Goal: Information Seeking & Learning: Learn about a topic

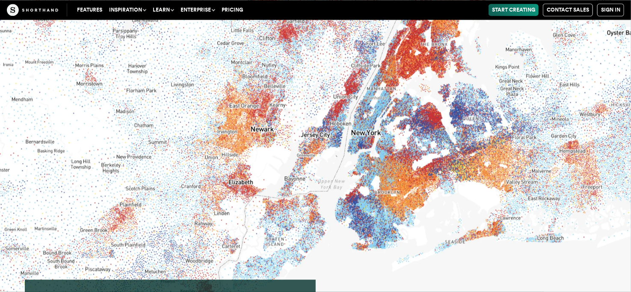
scroll to position [4281, 0]
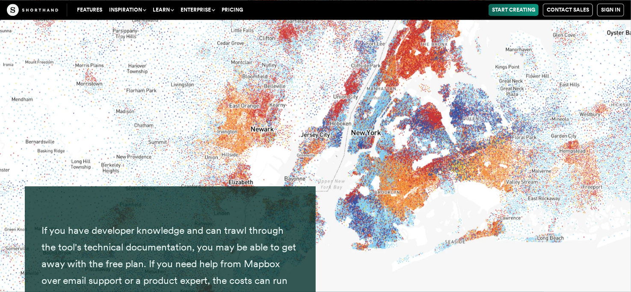
click at [227, 9] on link "Pricing" at bounding box center [232, 10] width 28 height 12
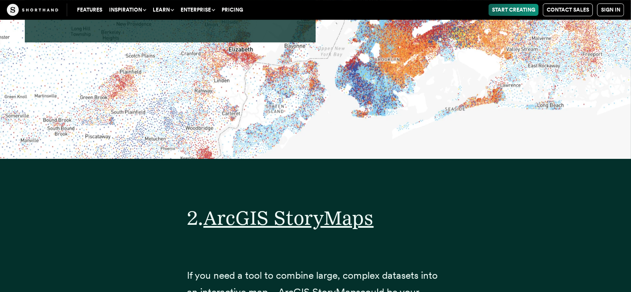
scroll to position [4736, 0]
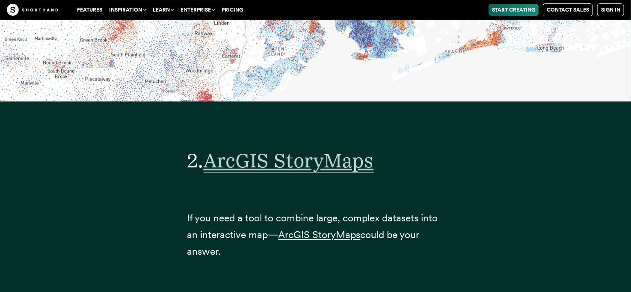
click at [287, 149] on span "ArcGIS StoryMaps" at bounding box center [289, 161] width 170 height 24
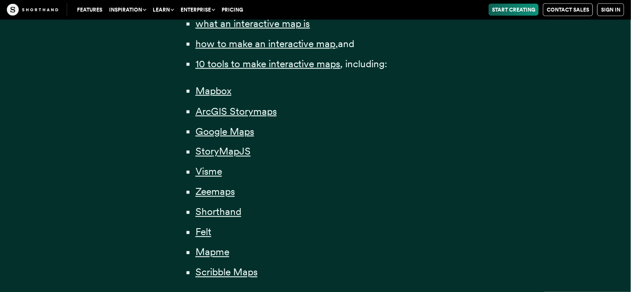
scroll to position [685, 0]
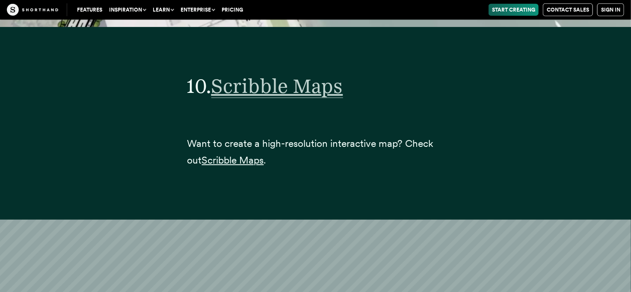
click at [270, 74] on span "Scribble Maps" at bounding box center [277, 86] width 132 height 24
